Goal: Transaction & Acquisition: Purchase product/service

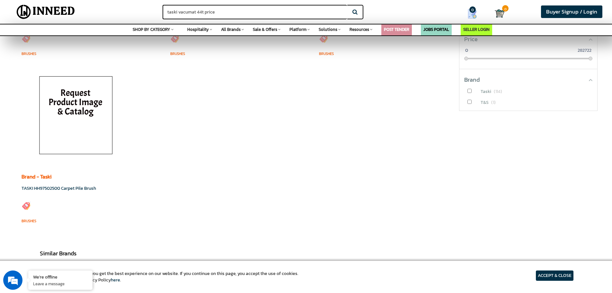
scroll to position [193, 0]
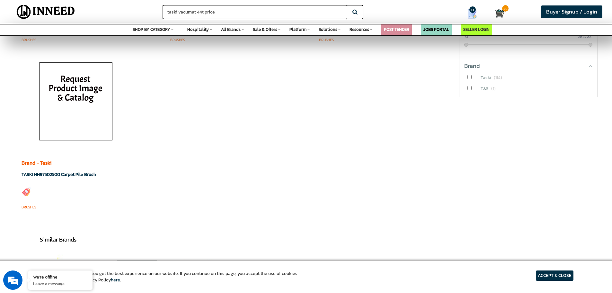
click at [68, 174] on link "TASKI HH97502500 Carpet Pile Brush" at bounding box center [59, 174] width 75 height 7
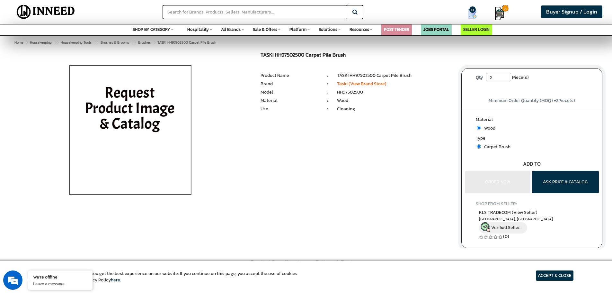
click at [504, 12] on img at bounding box center [500, 14] width 10 height 10
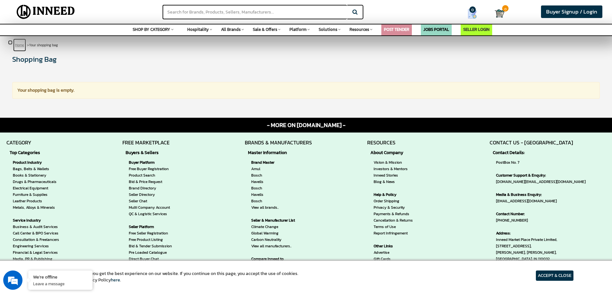
click at [19, 48] on link "Home" at bounding box center [19, 45] width 13 height 13
